Goal: Task Accomplishment & Management: Manage account settings

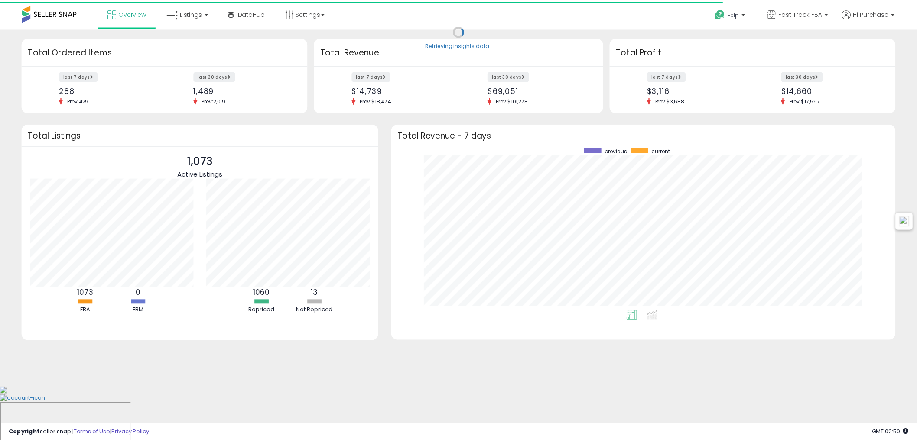
scroll to position [432970, 432646]
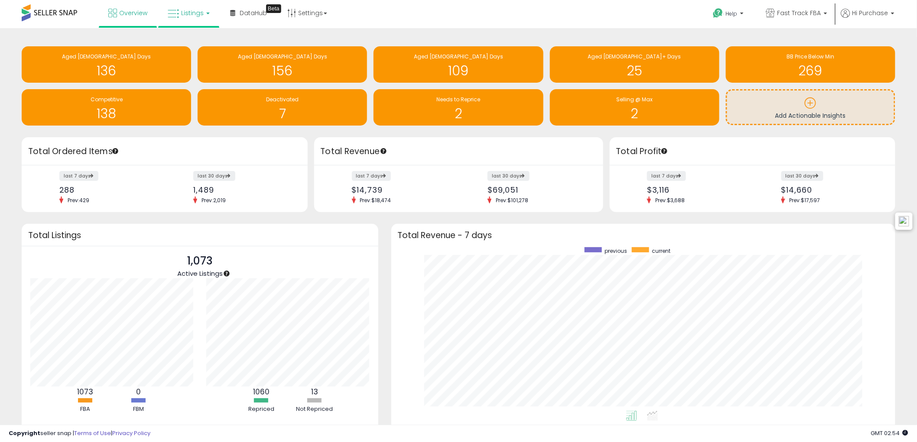
click at [206, 8] on link "Listings" at bounding box center [188, 13] width 55 height 26
click at [198, 37] on icon at bounding box center [195, 42] width 38 height 11
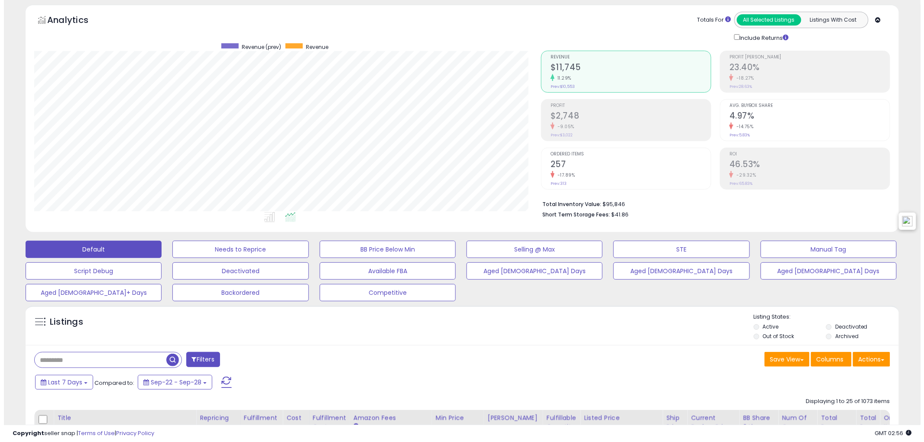
scroll to position [96, 0]
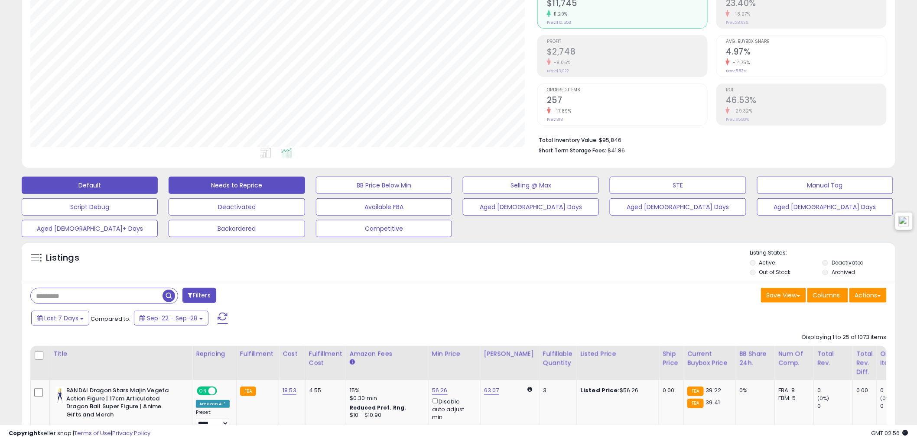
click at [224, 185] on button "Needs to Reprice" at bounding box center [236, 185] width 136 height 17
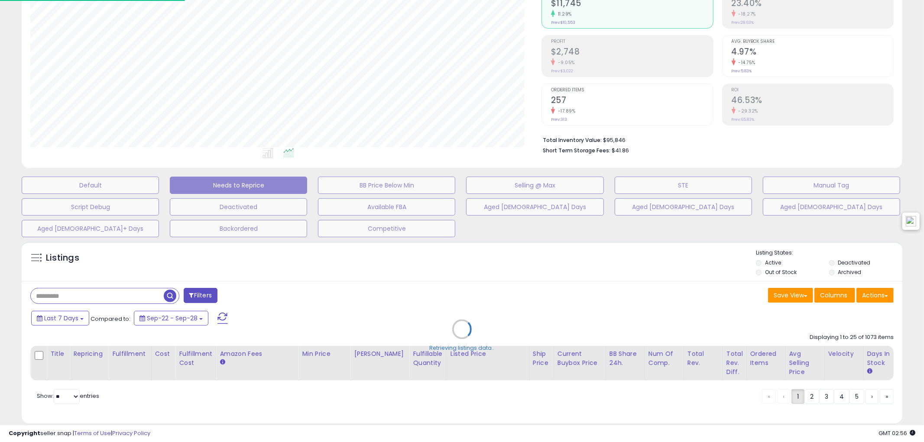
scroll to position [432956, 432622]
select select "**"
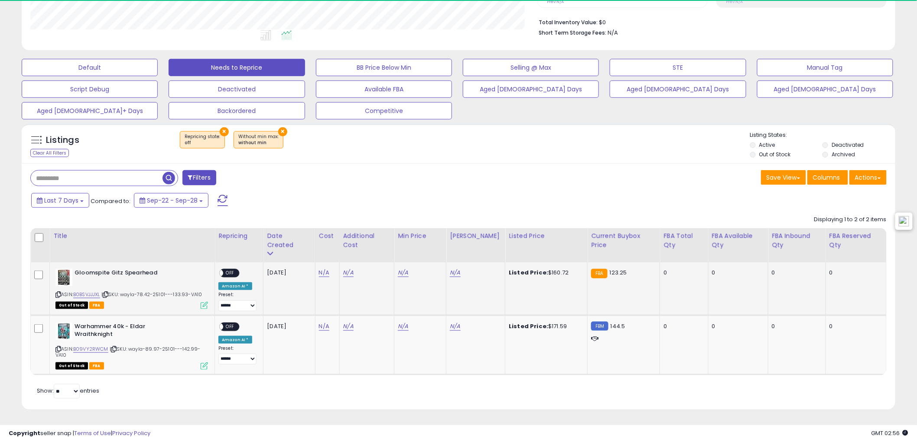
scroll to position [178, 507]
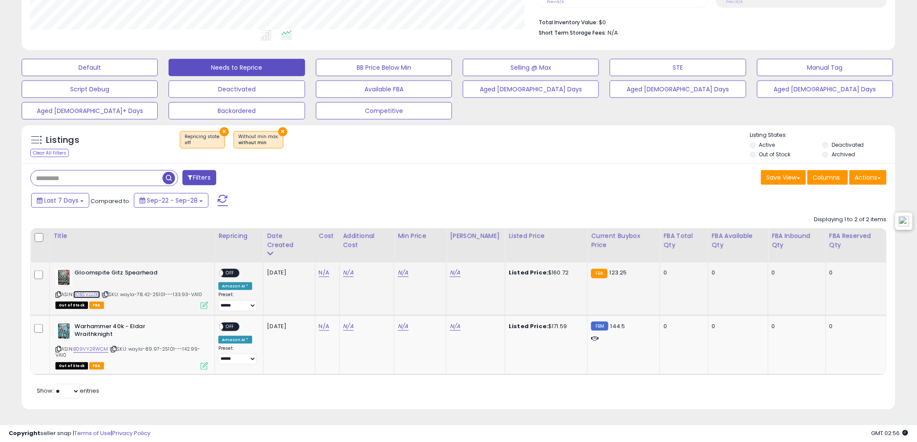
click at [98, 295] on link "B0BSVJJJXL" at bounding box center [86, 294] width 27 height 7
click at [319, 274] on link "N/A" at bounding box center [324, 273] width 10 height 9
type input "*****"
click at [351, 253] on icon "submit" at bounding box center [348, 250] width 5 height 5
click at [324, 327] on link "N/A" at bounding box center [323, 326] width 10 height 9
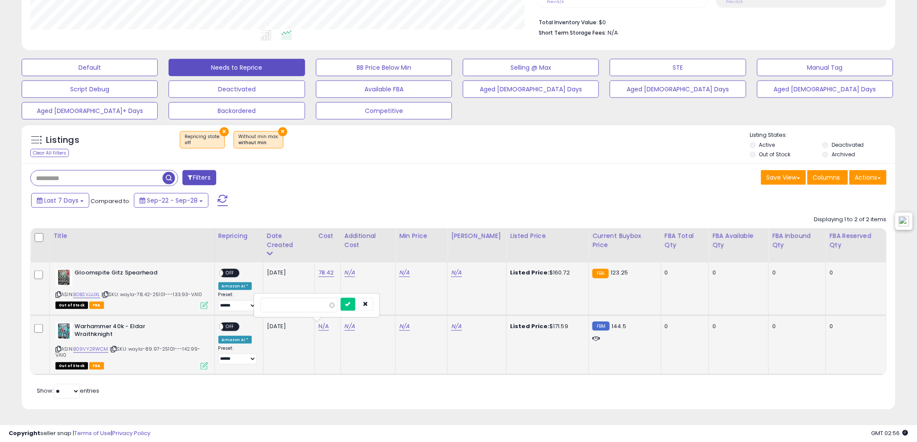
click at [298, 304] on input "number" at bounding box center [298, 305] width 77 height 15
type input "*****"
click at [355, 305] on button "submit" at bounding box center [347, 304] width 15 height 13
